Goal: Navigation & Orientation: Find specific page/section

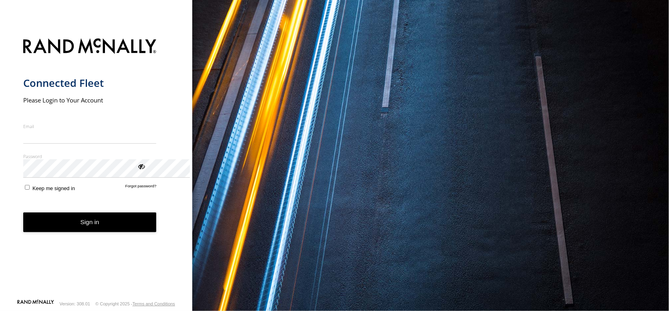
type input "**********"
click at [132, 232] on button "Sign in" at bounding box center [89, 223] width 133 height 20
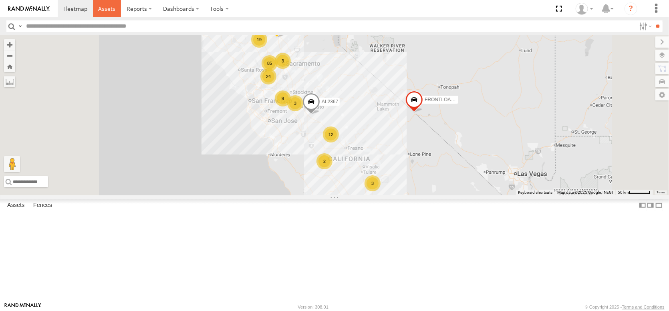
click at [115, 9] on span at bounding box center [106, 9] width 17 height 8
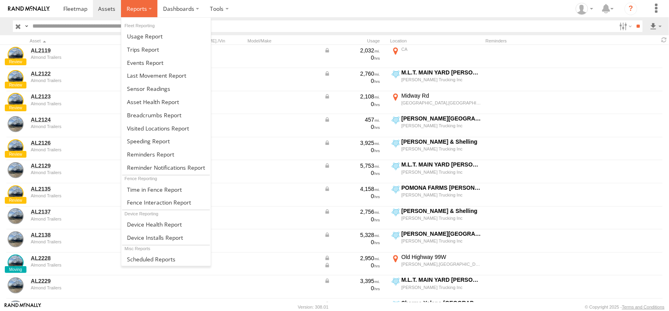
click at [147, 7] on span at bounding box center [137, 9] width 20 height 8
click at [179, 106] on span at bounding box center [153, 102] width 52 height 8
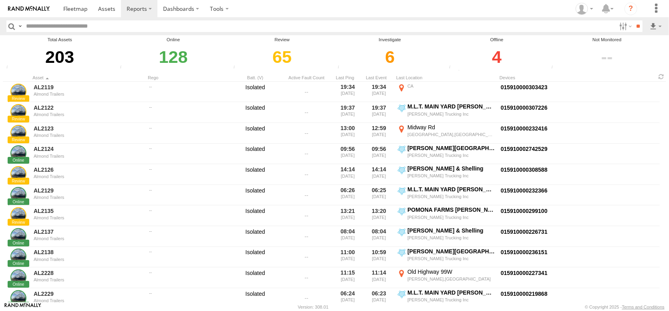
click at [499, 64] on div "4" at bounding box center [497, 57] width 100 height 28
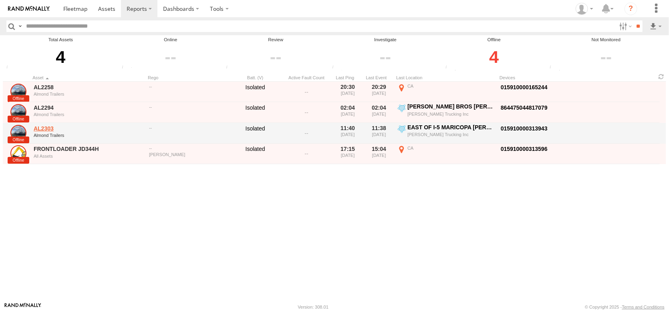
click at [53, 132] on link "AL2303" at bounding box center [89, 128] width 110 height 7
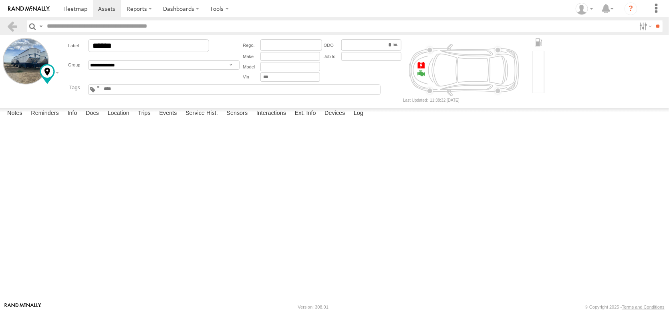
click at [0, 0] on span at bounding box center [0, 0] width 0 height 0
click at [56, 78] on div at bounding box center [97, 71] width 115 height 14
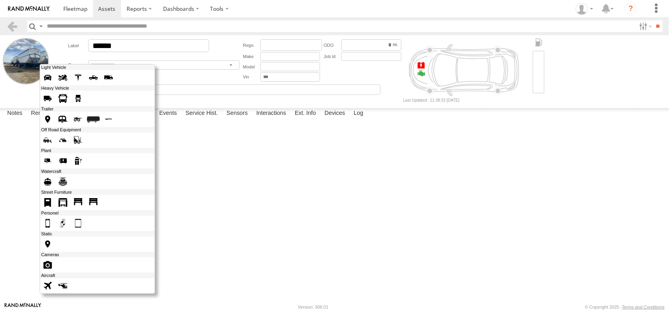
click at [54, 251] on span at bounding box center [47, 244] width 13 height 13
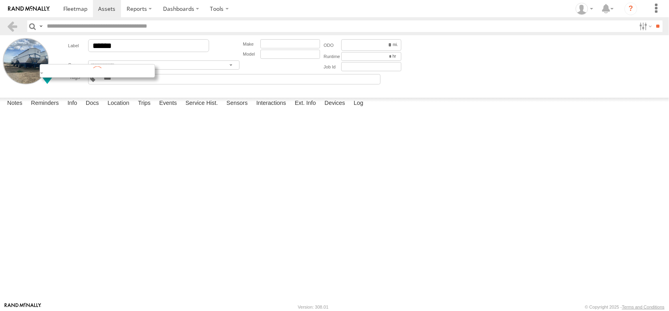
click at [63, 78] on div at bounding box center [97, 71] width 115 height 14
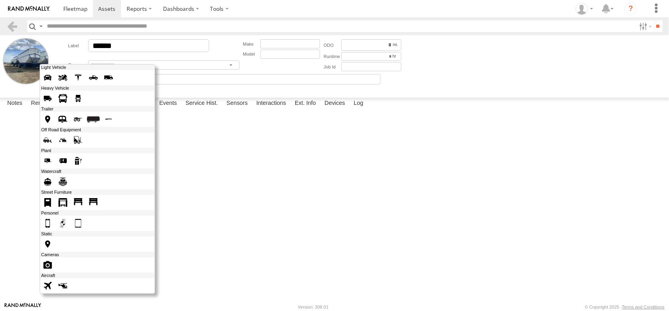
click at [54, 126] on span at bounding box center [47, 119] width 13 height 13
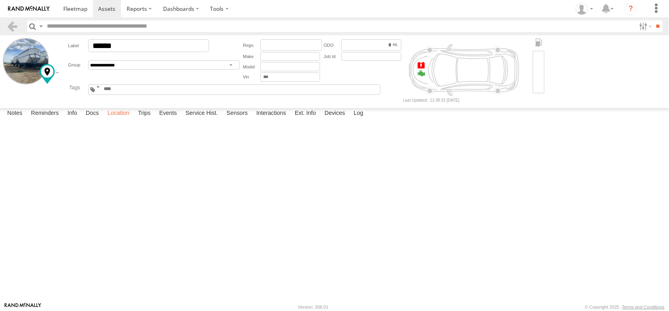
click at [133, 119] on label "Location" at bounding box center [118, 113] width 30 height 11
click at [87, 11] on span at bounding box center [75, 9] width 24 height 8
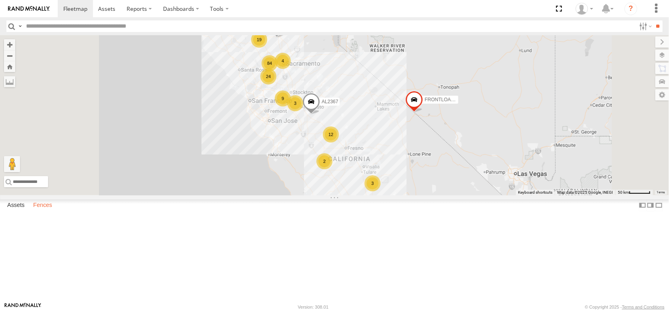
click at [53, 211] on label "Fences" at bounding box center [42, 205] width 27 height 11
click at [0, 0] on div "POMONA FARMS [PERSON_NAME], [GEOGRAPHIC_DATA]. 95620" at bounding box center [0, 0] width 0 height 0
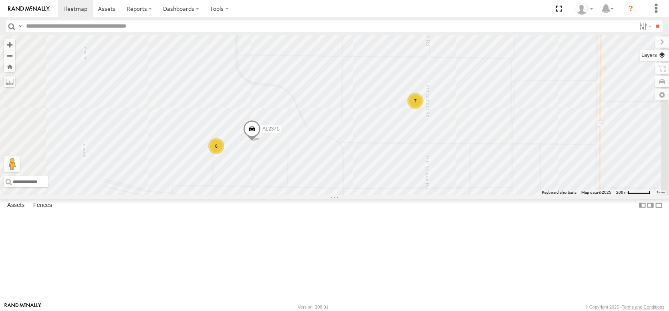
click at [657, 61] on label at bounding box center [654, 55] width 29 height 11
click at [0, 0] on span "Basemaps" at bounding box center [0, 0] width 0 height 0
click at [0, 0] on span "Satellite + Roadmap" at bounding box center [0, 0] width 0 height 0
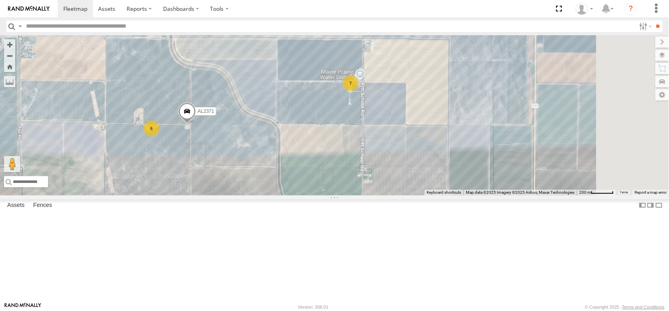
drag, startPoint x: 439, startPoint y: 194, endPoint x: 372, endPoint y: 175, distance: 68.7
click at [372, 175] on div "AL2123 AL2347 AL2363 AL2319 AL2257 AL2369 AL2338 AL2332 AL2371 7 6" at bounding box center [334, 115] width 669 height 160
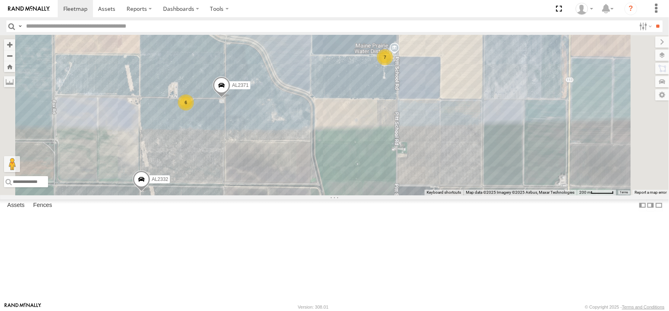
drag, startPoint x: 449, startPoint y: 171, endPoint x: 460, endPoint y: 162, distance: 14.5
click at [460, 162] on div "AL2123 AL2347 AL2363 AL2319 AL2257 AL2369 AL2338 AL2332 AL2371 7 6" at bounding box center [334, 115] width 669 height 160
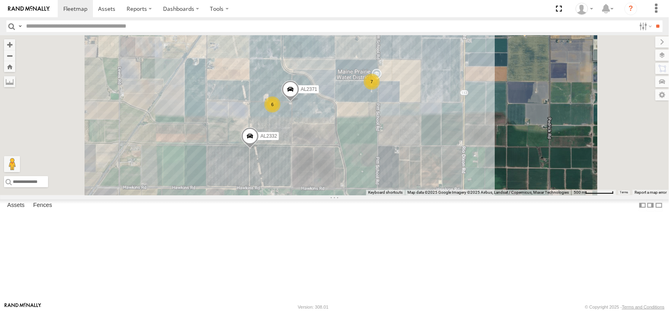
scroll to position [641, 0]
click at [0, 0] on div "[PERSON_NAME] [PERSON_NAME] Golf Course Meridian Rd [PERSON_NAME] [PERSON_NAME]…" at bounding box center [0, 0] width 0 height 0
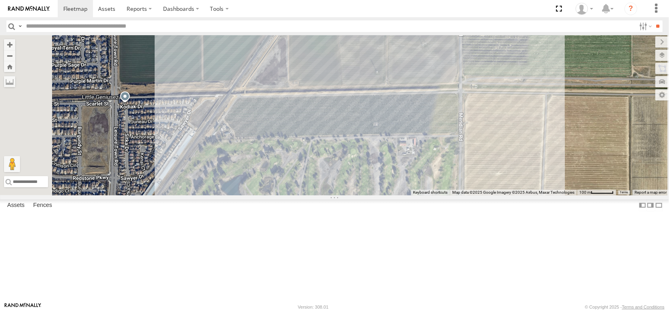
click at [0, 0] on div "[PERSON_NAME] Farms [PERSON_NAME] Pistachio Plant" at bounding box center [0, 0] width 0 height 0
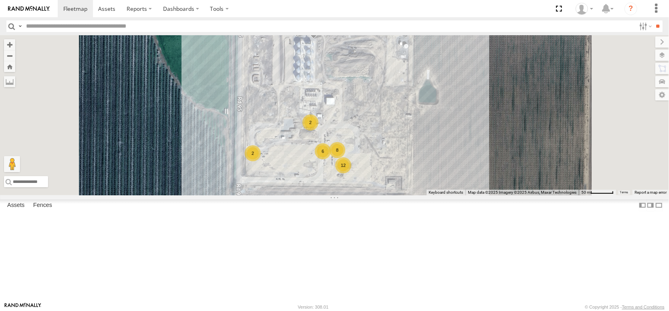
click at [0, 0] on div "[PERSON_NAME] Farms [PERSON_NAME] Pistachio Plant" at bounding box center [0, 0] width 0 height 0
click at [322, 39] on span at bounding box center [314, 29] width 18 height 22
click at [306, 37] on span at bounding box center [297, 27] width 18 height 22
click at [318, 131] on div "2" at bounding box center [310, 123] width 16 height 16
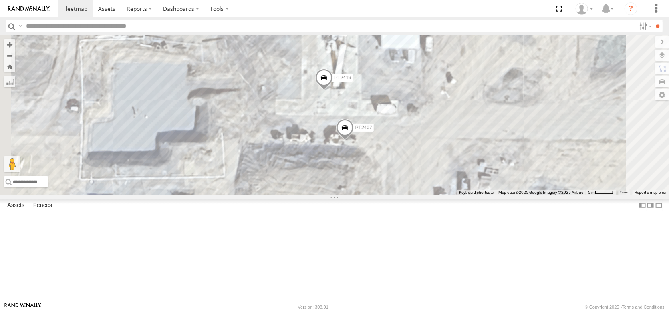
click at [351, 81] on span "PT2419" at bounding box center [342, 78] width 17 height 6
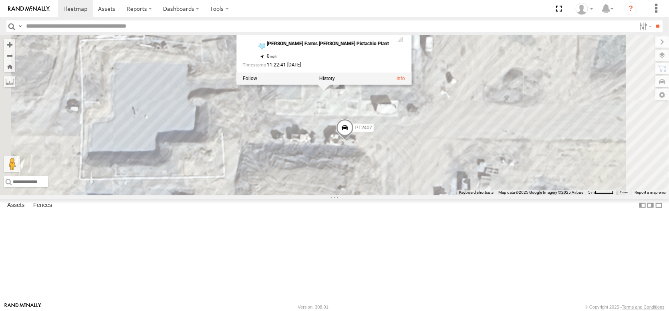
click at [372, 131] on span "PT2407" at bounding box center [363, 128] width 17 height 6
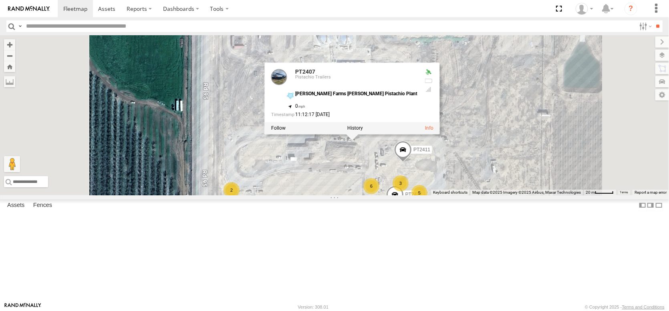
click at [412, 163] on span at bounding box center [403, 152] width 18 height 22
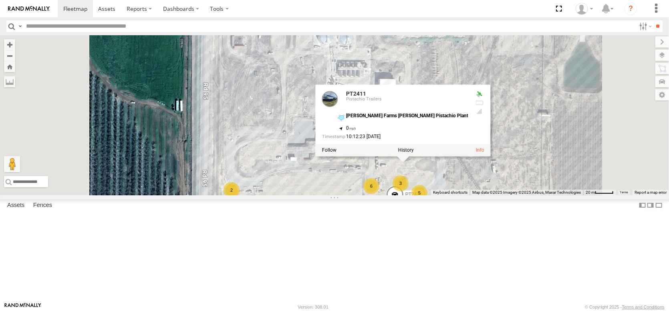
click at [427, 237] on div "2" at bounding box center [419, 229] width 16 height 16
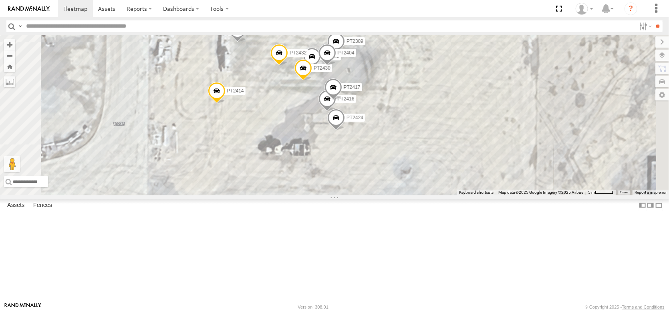
click at [345, 131] on span at bounding box center [336, 120] width 18 height 22
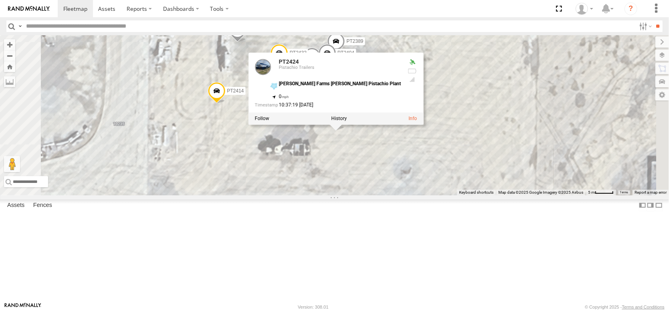
click at [345, 54] on span at bounding box center [336, 43] width 18 height 22
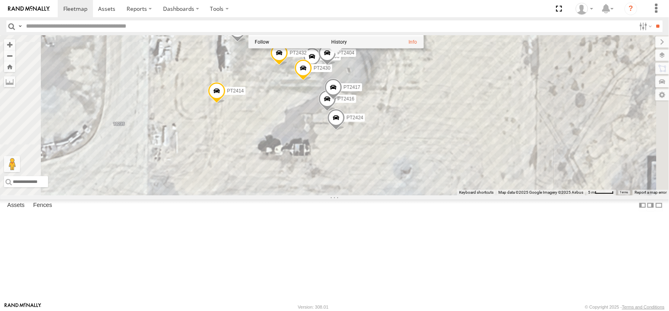
click at [330, 71] on span "PT2430" at bounding box center [322, 68] width 17 height 6
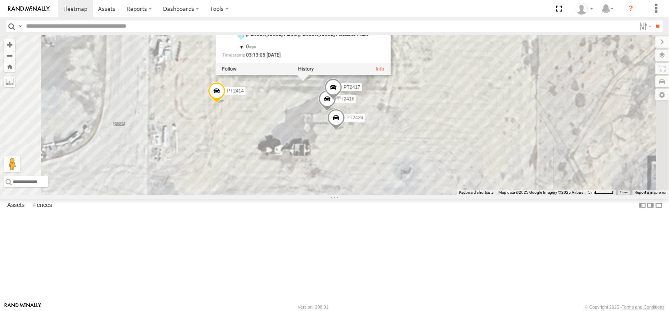
click at [246, 43] on span at bounding box center [238, 32] width 18 height 22
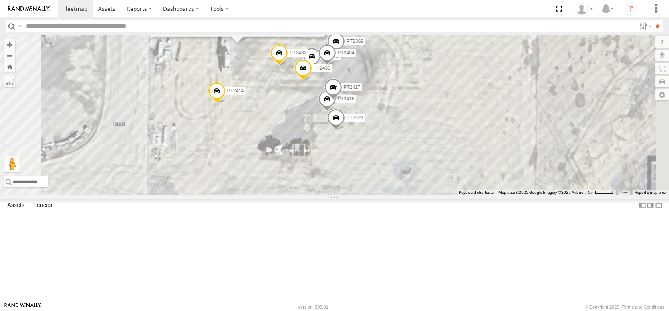
click at [225, 104] on span at bounding box center [217, 94] width 18 height 22
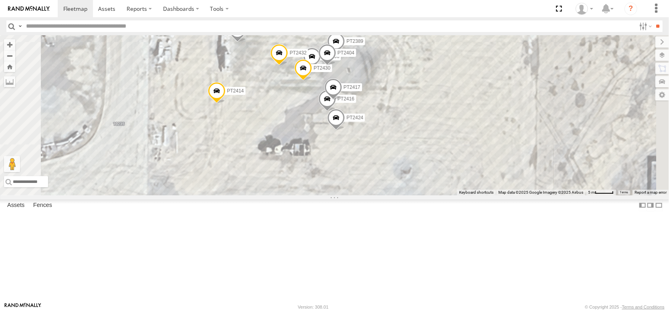
click at [271, 132] on div "AL2344 AL2287 PT2411 PT2419 PT2407 PT2427 PT2414 PT2406 PT2425 PT2416 PT2389 PT…" at bounding box center [334, 115] width 669 height 160
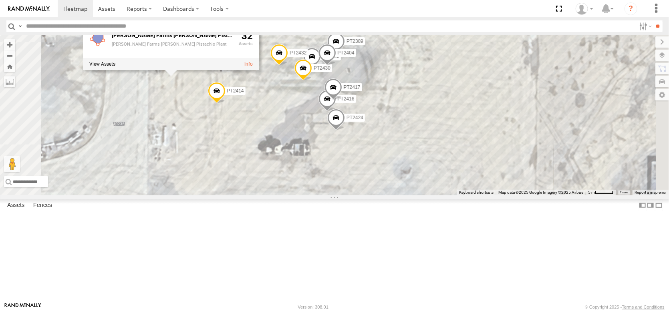
drag, startPoint x: 278, startPoint y: 140, endPoint x: 280, endPoint y: 158, distance: 18.5
click at [280, 158] on div "AL2344 AL2287 PT2411 PT2419 PT2407 PT2427 PT2414 PT2406 PT2425 PT2416 PT2389 PT…" at bounding box center [334, 115] width 669 height 160
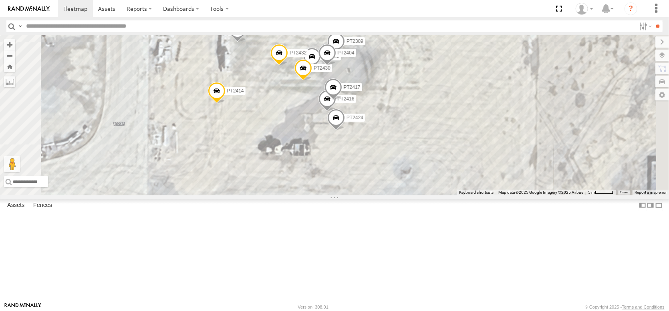
drag, startPoint x: 246, startPoint y: 165, endPoint x: 298, endPoint y: 200, distance: 62.2
click at [299, 195] on div "AL2344 AL2287 PT2411 PT2419 PT2407 PT2427 PT2414 PT2406 PT2425 PT2416 PT2389 PT…" at bounding box center [334, 115] width 669 height 160
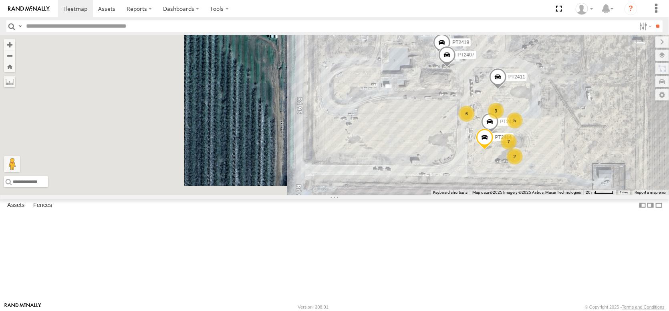
drag, startPoint x: 265, startPoint y: 212, endPoint x: 551, endPoint y: 229, distance: 286.1
click at [551, 195] on div "← Move left → Move right ↑ Move up ↓ Move down + Zoom in - Zoom out Home Jump l…" at bounding box center [334, 115] width 669 height 160
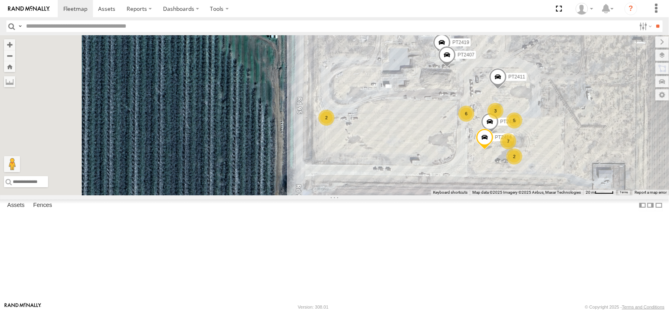
click at [334, 126] on div "2" at bounding box center [326, 118] width 16 height 16
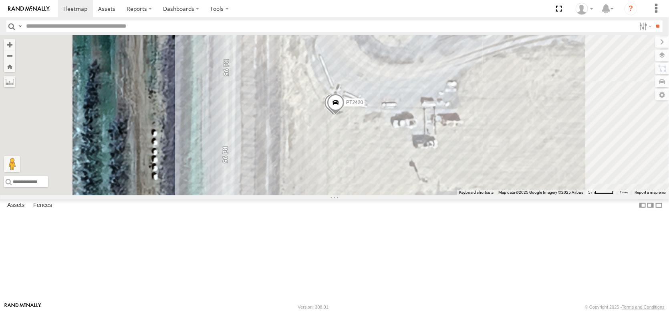
click at [344, 115] on span at bounding box center [336, 105] width 18 height 22
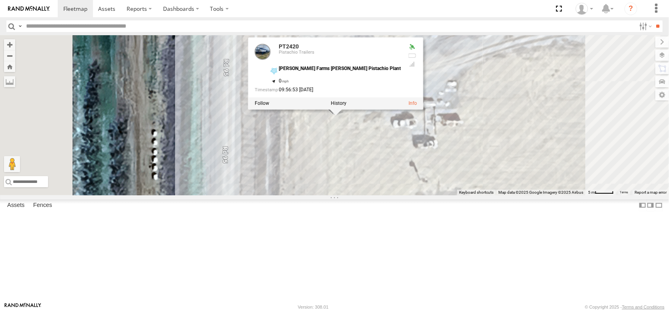
click at [344, 115] on span at bounding box center [336, 105] width 18 height 22
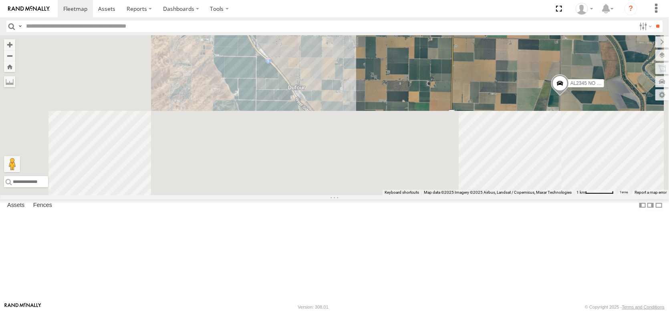
drag, startPoint x: 362, startPoint y: 234, endPoint x: 443, endPoint y: 69, distance: 183.9
click at [443, 69] on div "32 AL2345 NO EXT PT2401" at bounding box center [334, 115] width 669 height 160
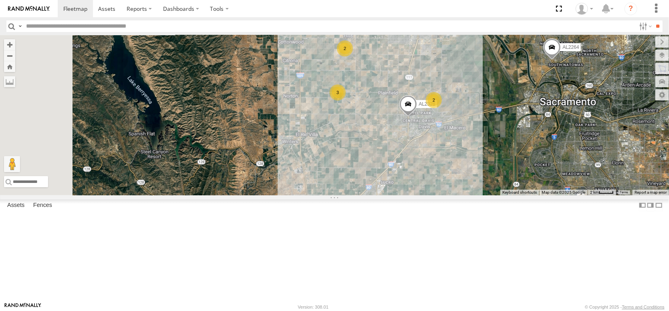
drag, startPoint x: 334, startPoint y: 244, endPoint x: 415, endPoint y: 109, distance: 157.4
click at [415, 109] on div "AL2345 NO EXT PT2401 AL2295 AL2299 AL2280 PT2438 3 32 AL2328 4 AL2264 3 2 2 AL2…" at bounding box center [334, 115] width 669 height 160
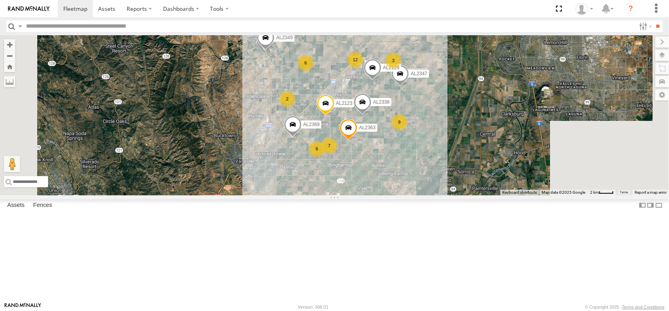
drag, startPoint x: 345, startPoint y: 226, endPoint x: 299, endPoint y: 149, distance: 89.8
click at [299, 149] on div "AL2345 NO EXT PT2401 AL2295 AL2299 AL2280 PT2438 3 32 AL2328 4 AL2264 3 2 2 AL2…" at bounding box center [334, 115] width 669 height 160
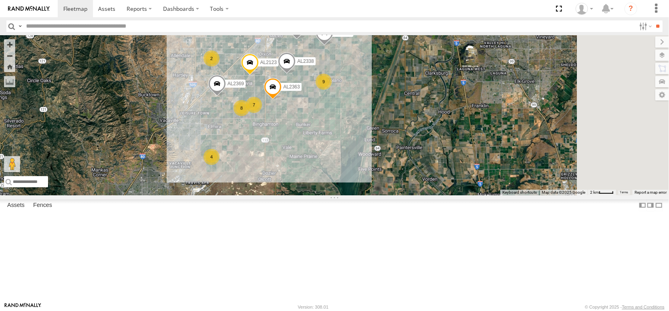
drag, startPoint x: 350, startPoint y: 231, endPoint x: 274, endPoint y: 192, distance: 85.6
click at [274, 192] on div "AL2345 NO EXT PT2401 AL2295 AL2299 AL2280 PT2438 3 32 AL2328 4 AL2264 3 2 2 AL2…" at bounding box center [334, 115] width 669 height 160
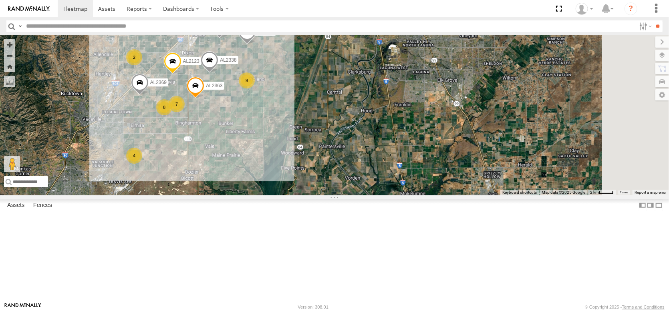
drag, startPoint x: 400, startPoint y: 239, endPoint x: 323, endPoint y: 237, distance: 77.3
click at [323, 195] on div "AL2345 NO EXT PT2401 AL2295 AL2299 AL2280 PT2438 3 32 AL2328 4 AL2264 3 2 2 AL2…" at bounding box center [334, 115] width 669 height 160
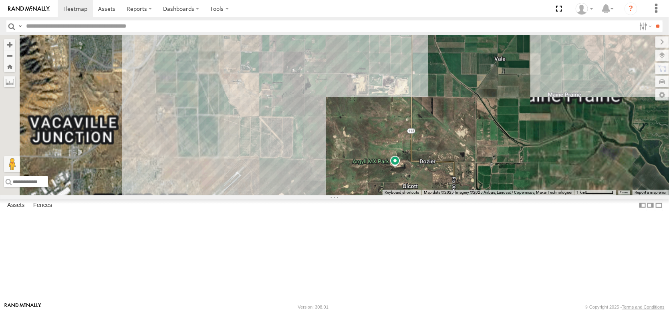
drag, startPoint x: 301, startPoint y: 216, endPoint x: 452, endPoint y: 195, distance: 152.4
click at [451, 195] on div "AL2345 NO EXT PT2401 AL2295 AL2299 AL2280 PT2438 AL2328 AL2264 AL2119 AL2123 AL…" at bounding box center [334, 115] width 669 height 160
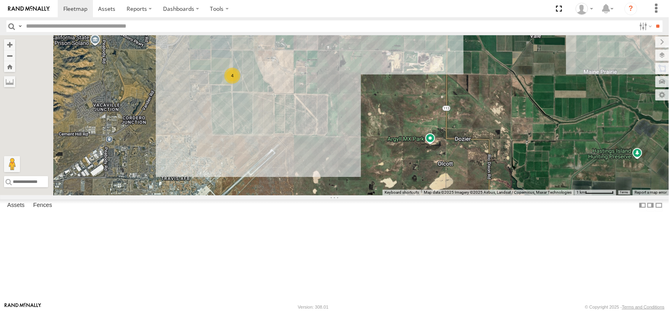
click at [370, 131] on div "AL2345 NO EXT PT2401 AL2295 AL2299 AL2280 PT2438 AL2328 AL2264 AL2119 AL2123 AL…" at bounding box center [334, 115] width 669 height 160
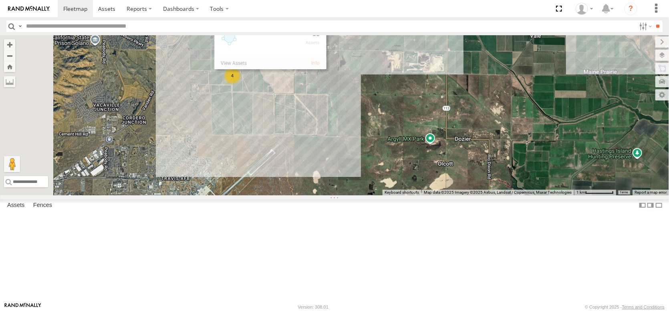
drag, startPoint x: 372, startPoint y: 133, endPoint x: 541, endPoint y: 298, distance: 235.9
click at [541, 195] on div "← Move left → Move right ↑ Move up ↓ Move down + Zoom in - Zoom out Home Jump l…" at bounding box center [334, 115] width 669 height 160
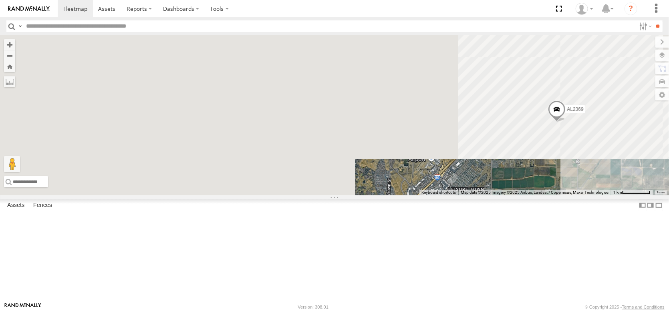
click at [0, 0] on div "Basemaps Roadmap Terrain Satellite Night" at bounding box center [0, 0] width 0 height 0
